Goal: Information Seeking & Learning: Learn about a topic

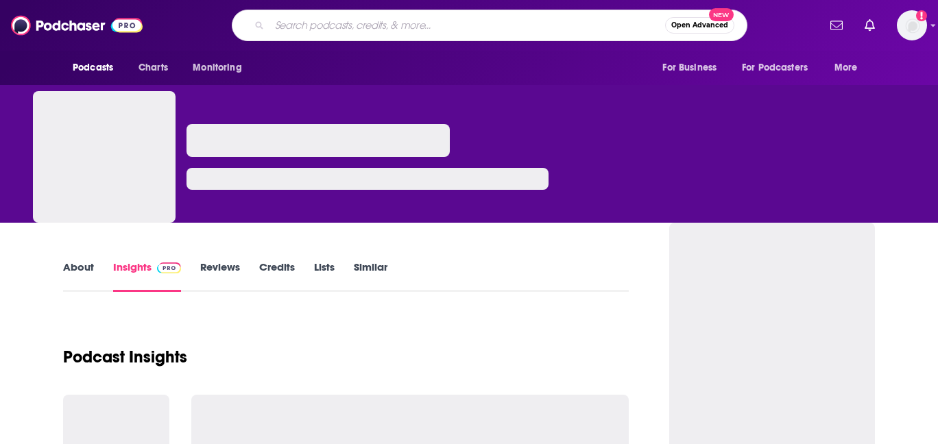
click at [378, 25] on input "Search podcasts, credits, & more..." at bounding box center [466, 25] width 395 height 22
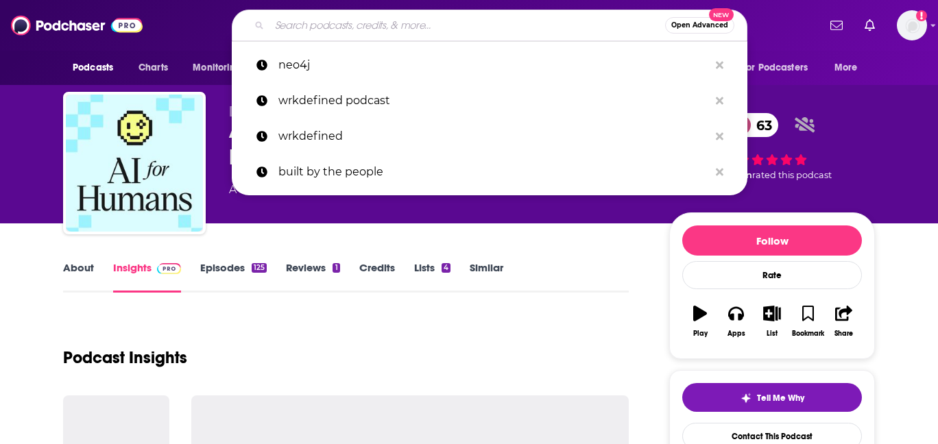
type input "The Futurist on Prime Video"
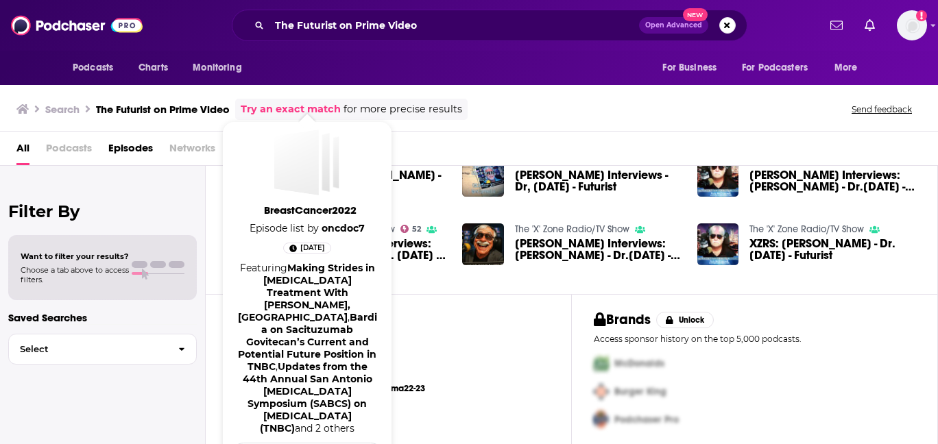
scroll to position [134, 0]
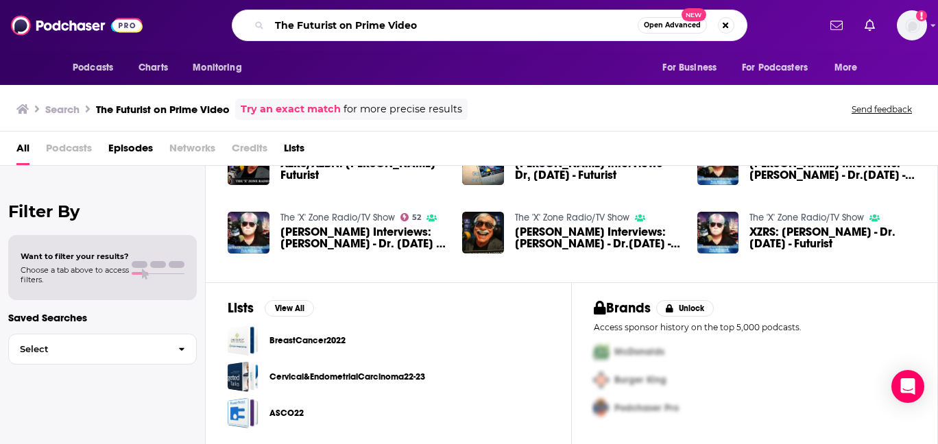
click at [440, 24] on input "The Futurist on Prime Video" at bounding box center [453, 25] width 368 height 22
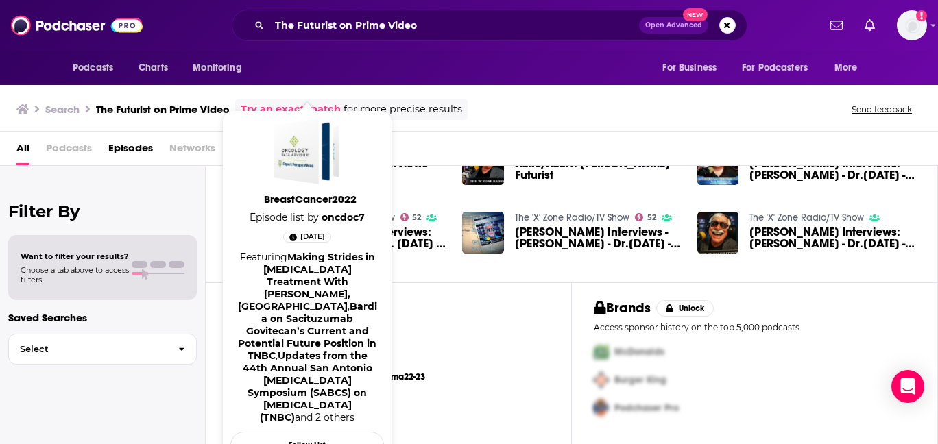
scroll to position [0, 0]
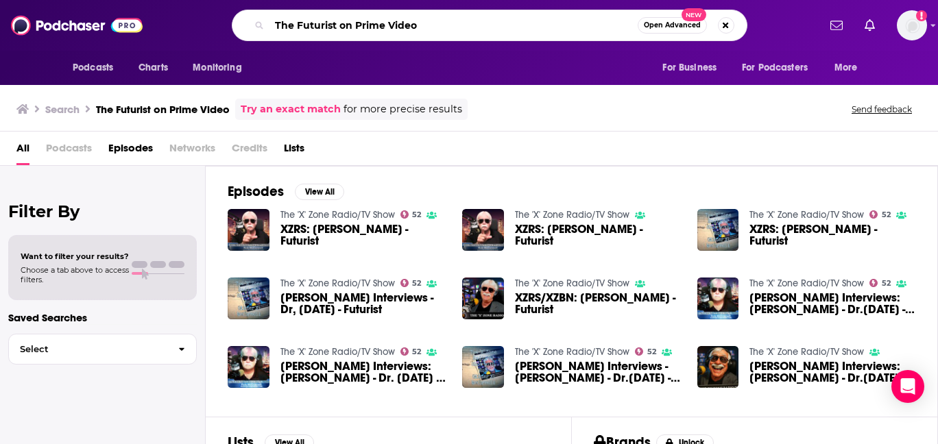
drag, startPoint x: 435, startPoint y: 23, endPoint x: 347, endPoint y: 21, distance: 88.4
click at [348, 23] on input "The Futurist on Prime Video" at bounding box center [453, 25] width 368 height 22
type input "The Futurist"
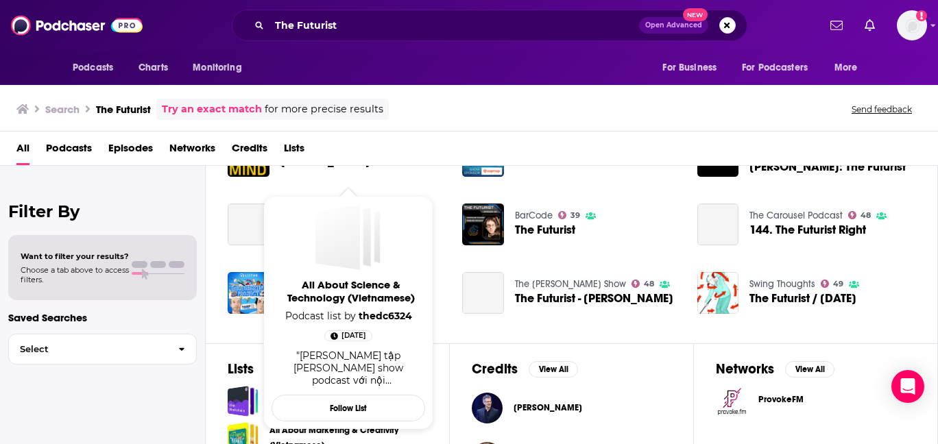
scroll to position [105, 0]
